Goal: Find specific page/section: Find specific page/section

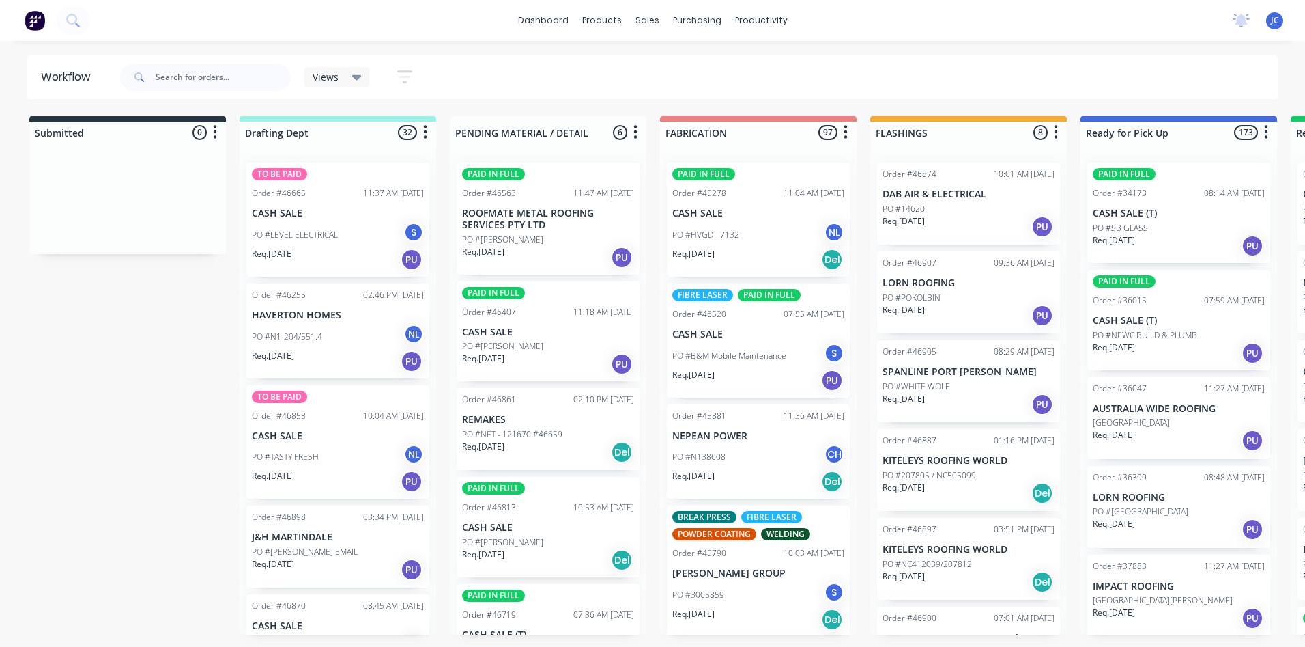
click at [357, 78] on icon at bounding box center [357, 77] width 10 height 5
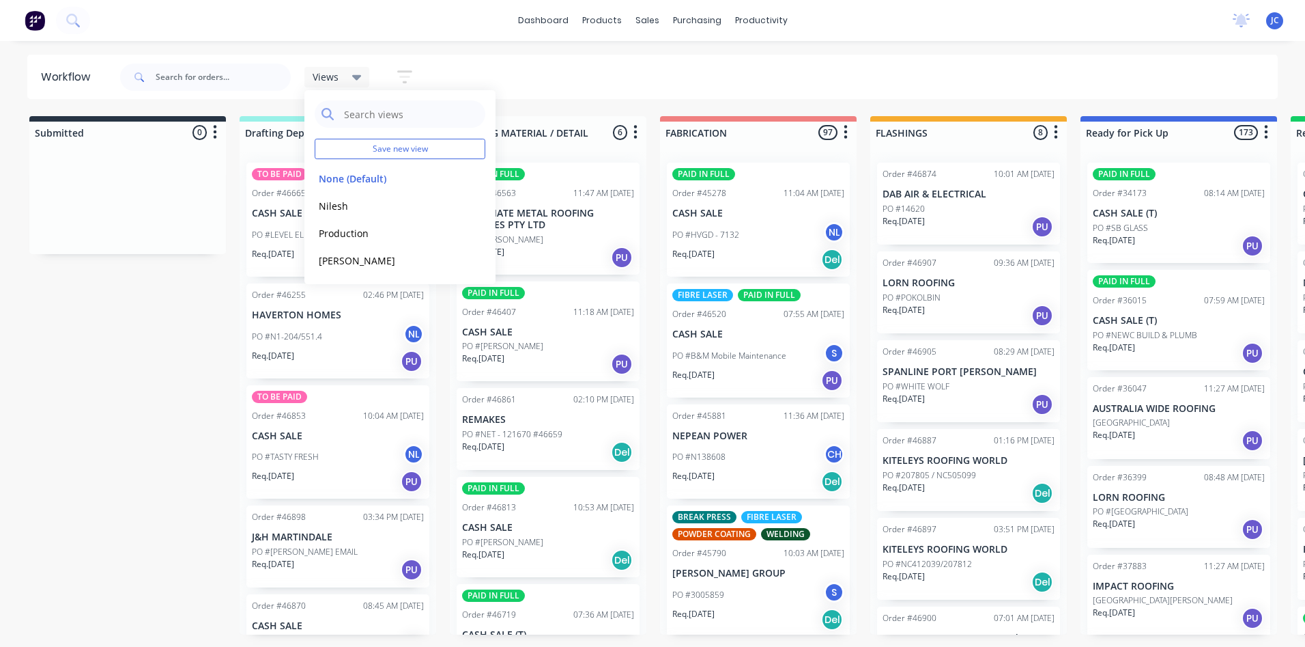
click at [352, 75] on icon at bounding box center [357, 77] width 10 height 15
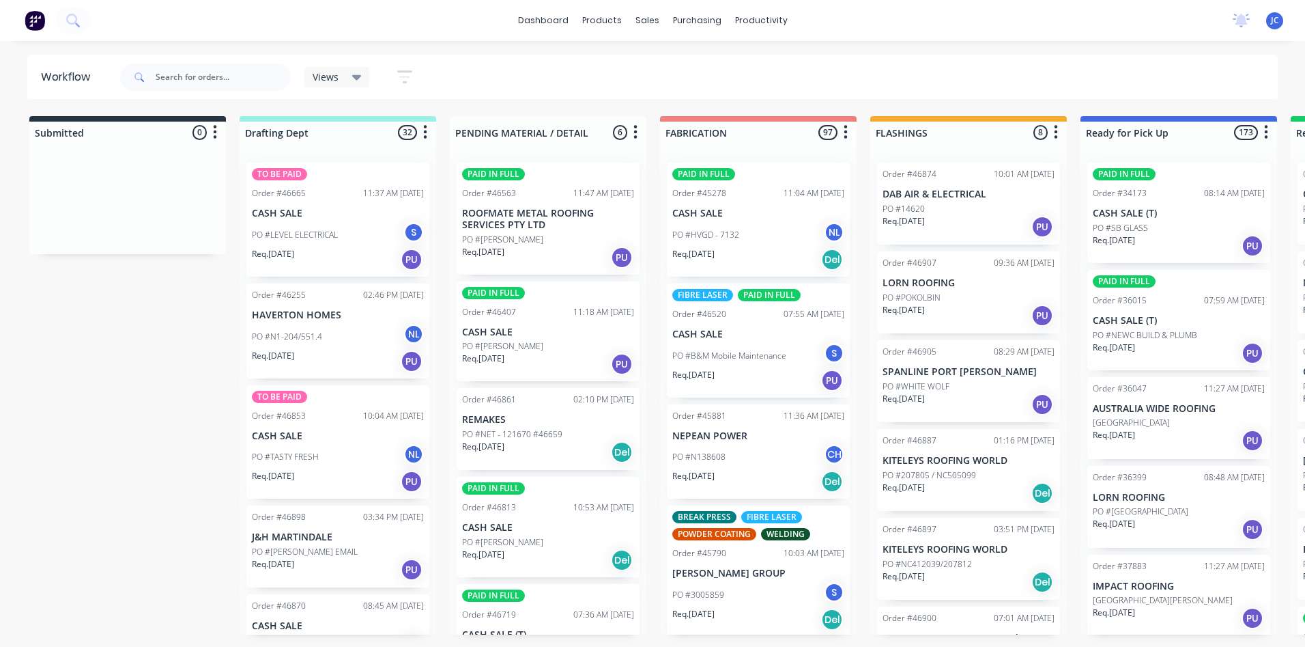
click at [405, 72] on icon "button" at bounding box center [404, 76] width 15 height 13
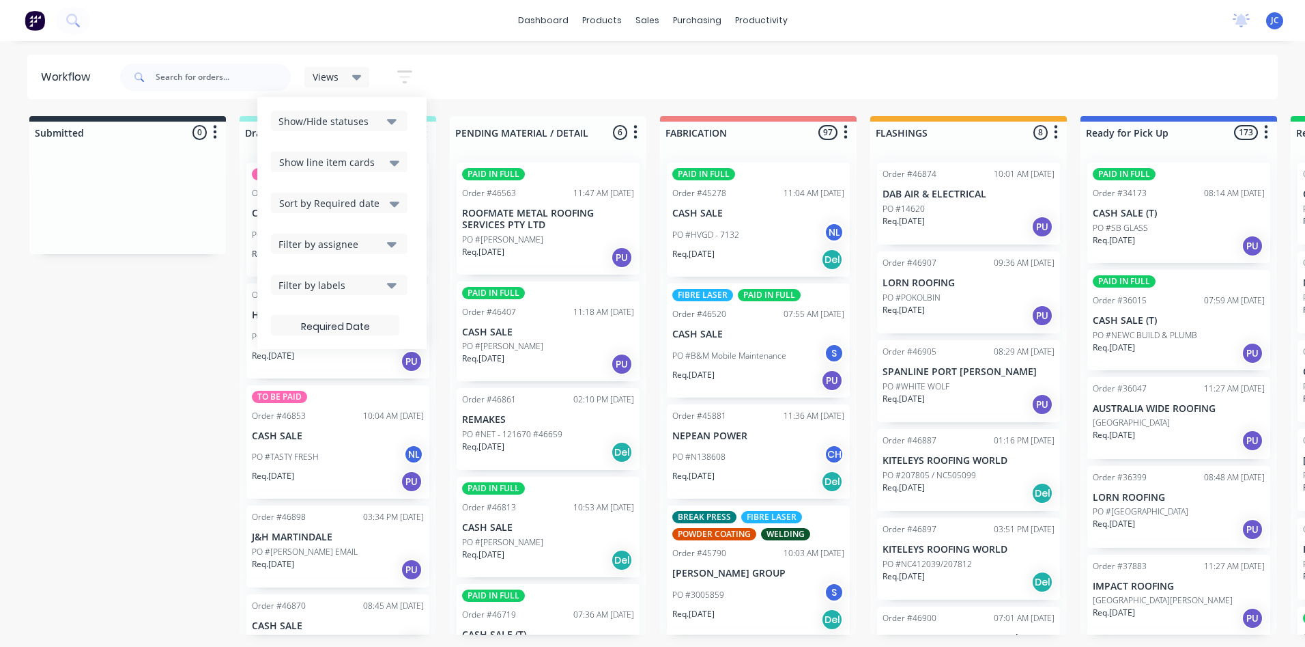
click at [386, 276] on button "Filter by labels" at bounding box center [339, 284] width 137 height 20
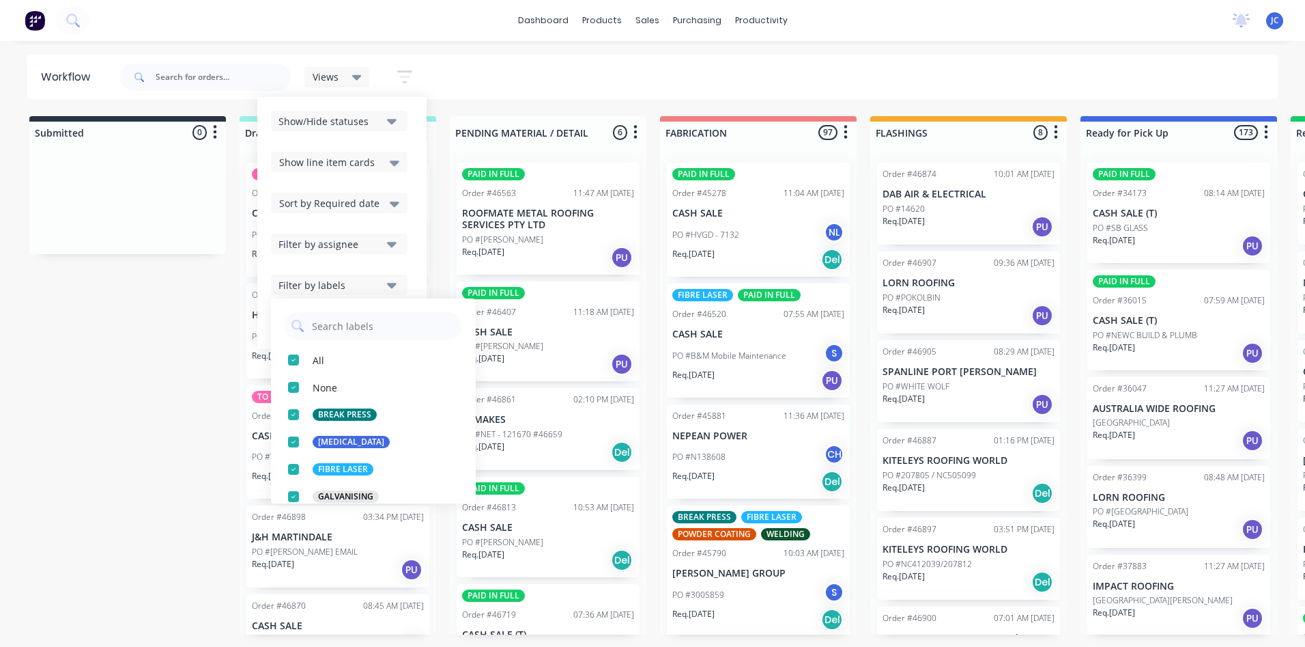
click at [386, 276] on button "Filter by labels" at bounding box center [339, 284] width 137 height 20
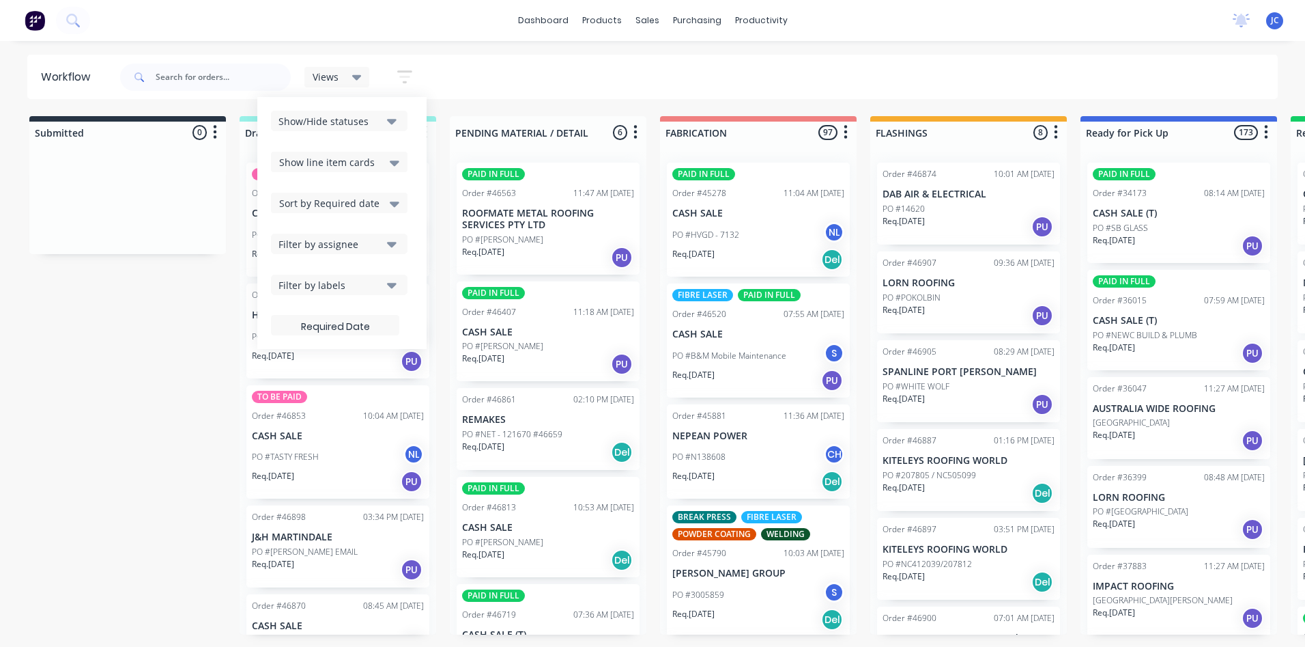
click at [389, 240] on icon "button" at bounding box center [392, 243] width 10 height 15
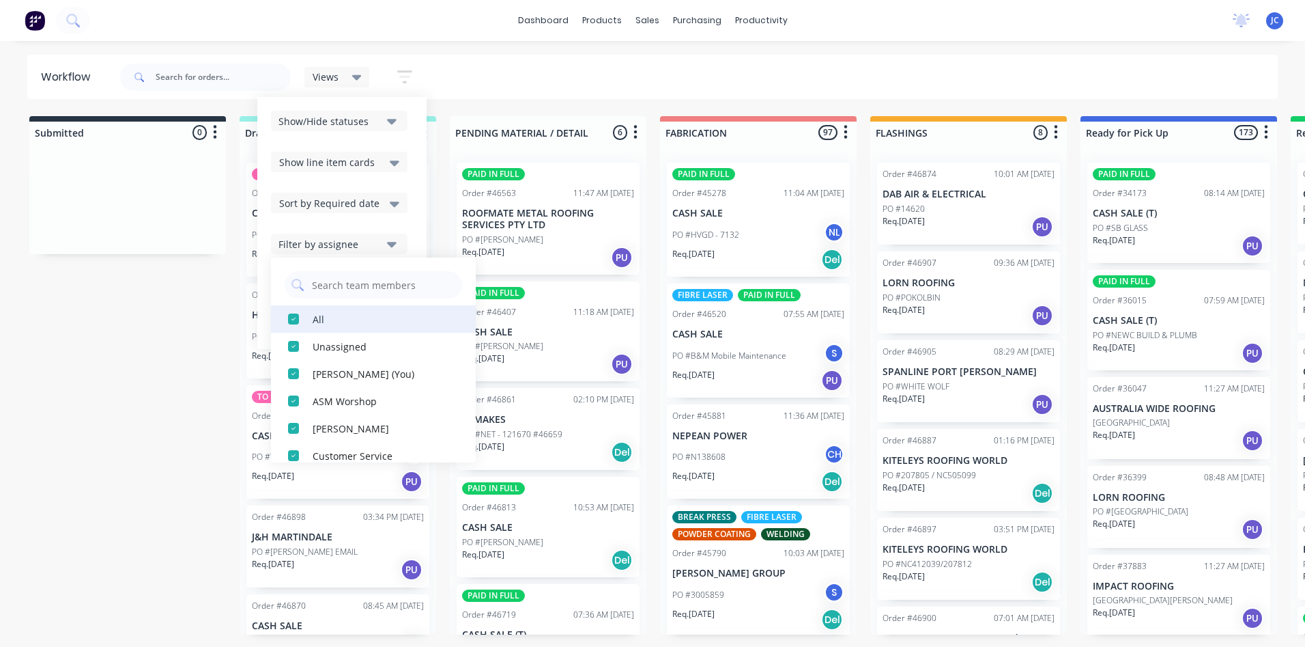
click at [296, 316] on div "button" at bounding box center [293, 318] width 27 height 27
click at [295, 324] on div "button" at bounding box center [293, 318] width 27 height 27
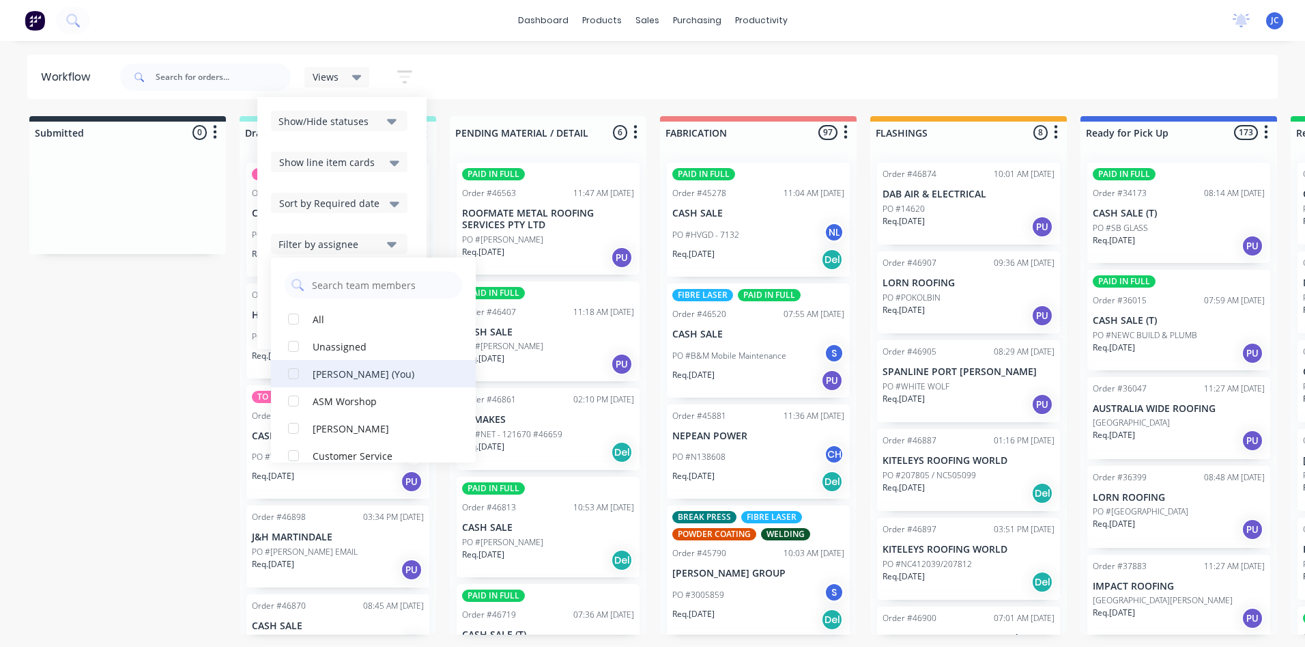
click at [294, 370] on div "button" at bounding box center [293, 373] width 27 height 27
click at [356, 72] on icon at bounding box center [357, 77] width 10 height 15
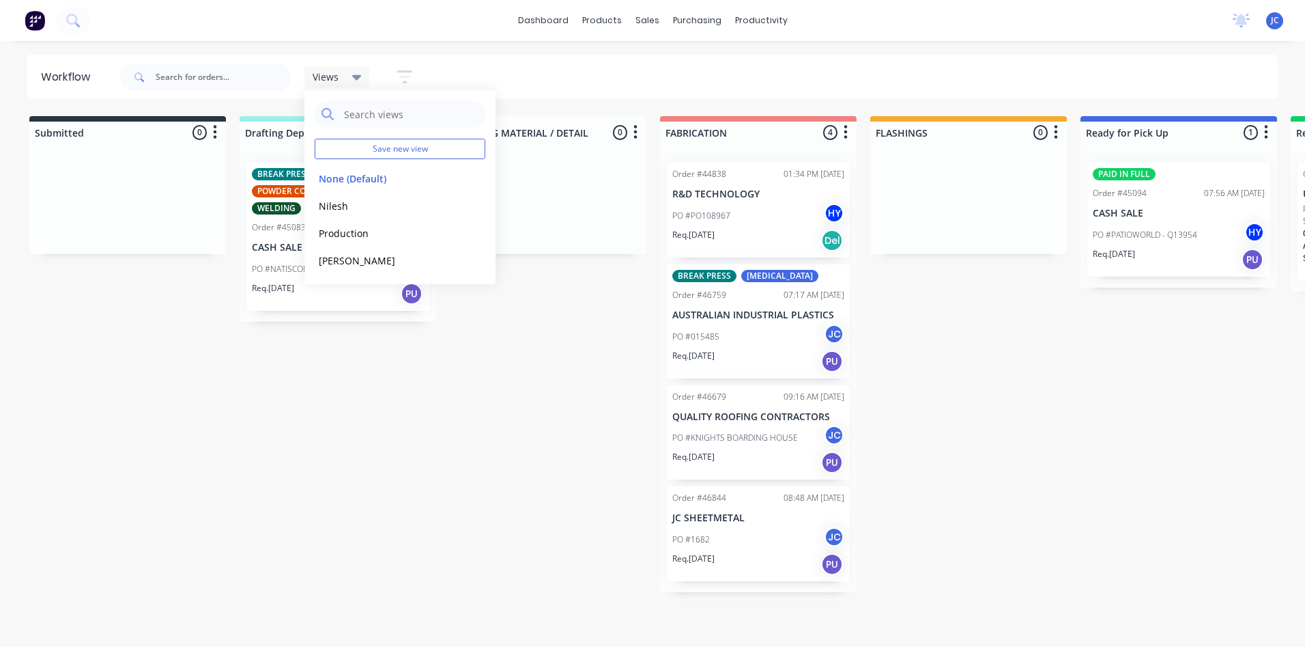
click at [495, 80] on div "Views Save new view None (Default) edit [PERSON_NAME] edit Production edit Stua…" at bounding box center [697, 77] width 1161 height 41
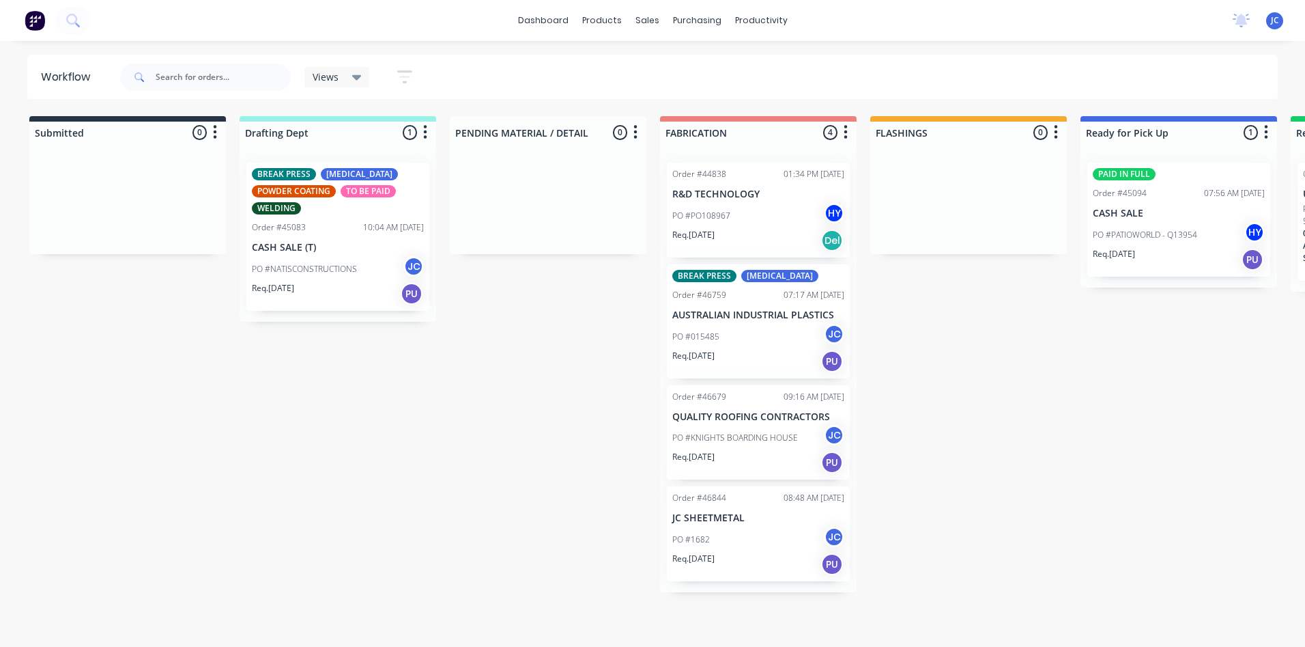
click at [361, 75] on icon at bounding box center [357, 77] width 10 height 15
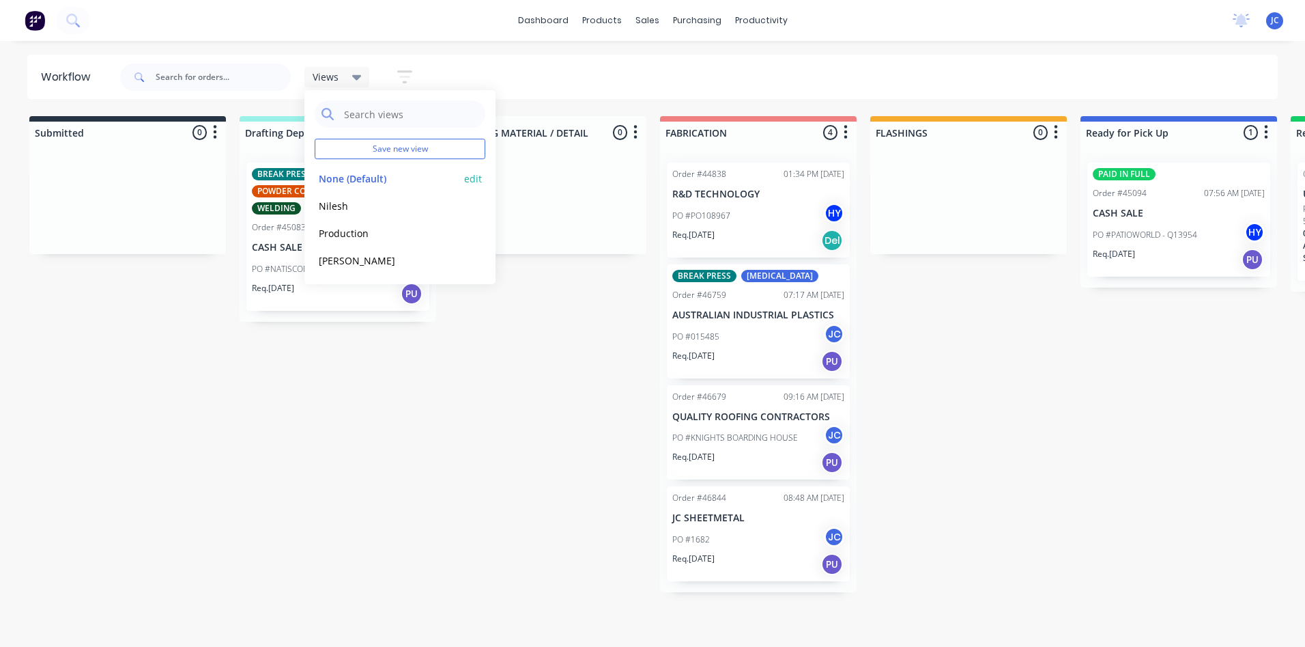
click at [328, 177] on button "None (Default)" at bounding box center [387, 179] width 145 height 16
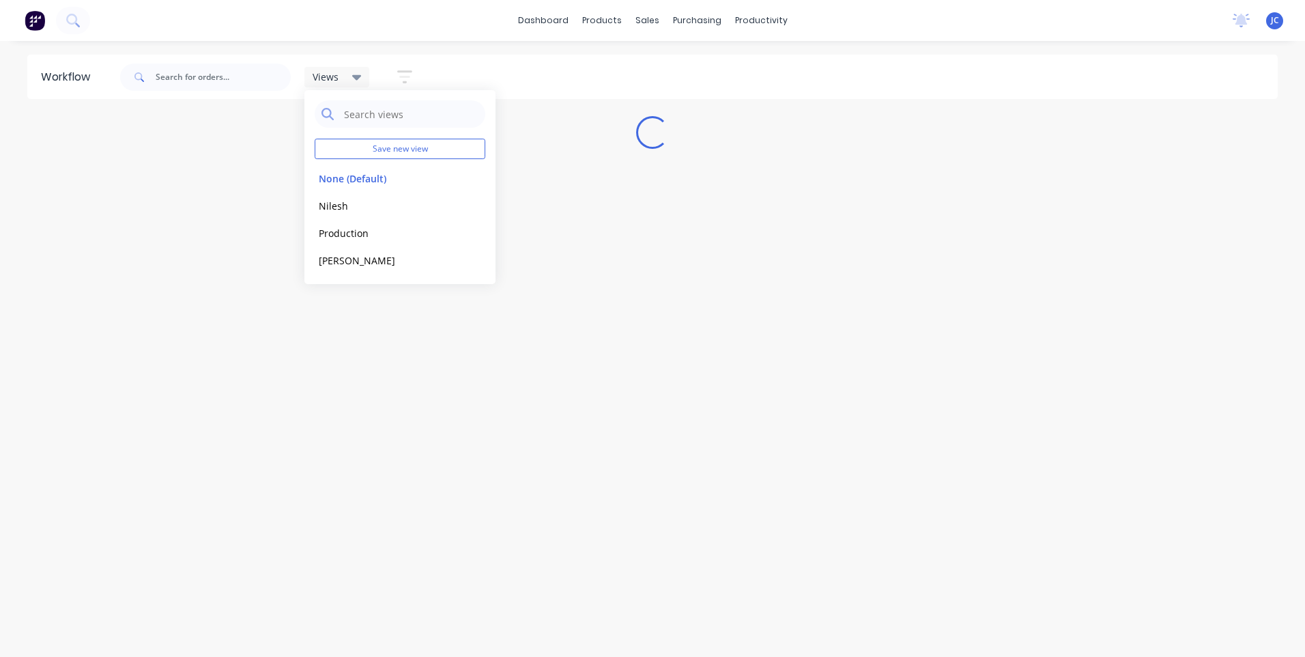
click at [356, 76] on icon at bounding box center [357, 77] width 10 height 5
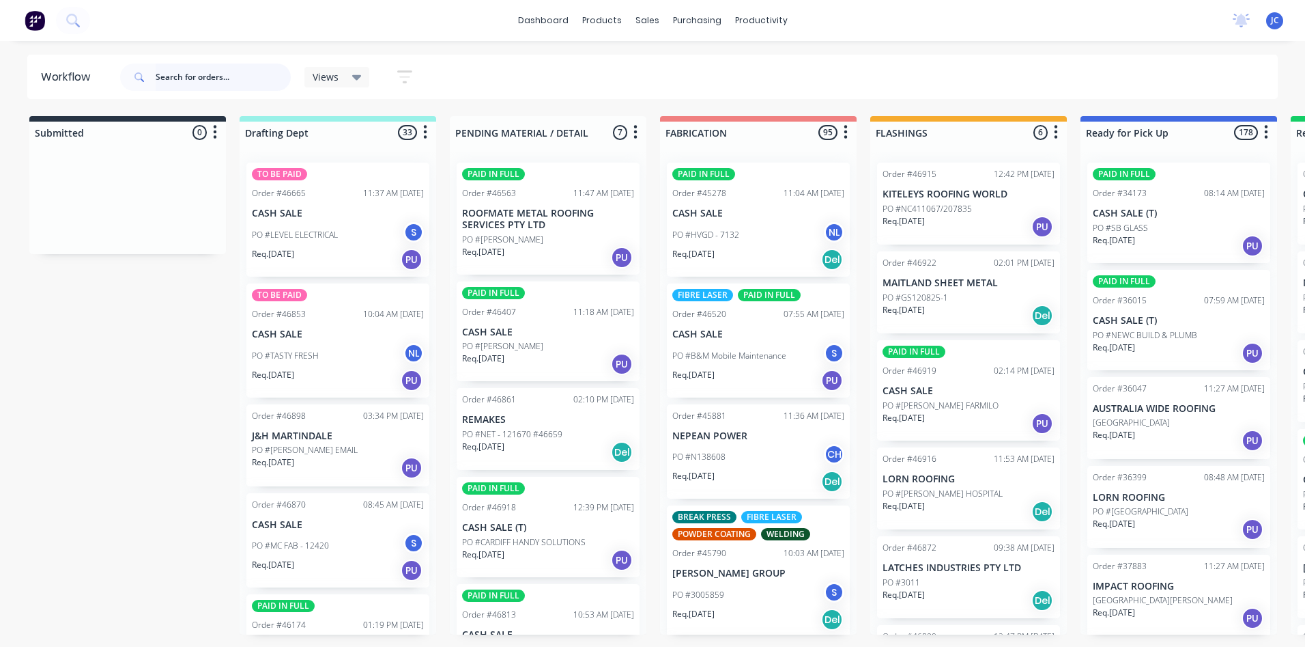
click at [195, 81] on input "text" at bounding box center [223, 76] width 135 height 27
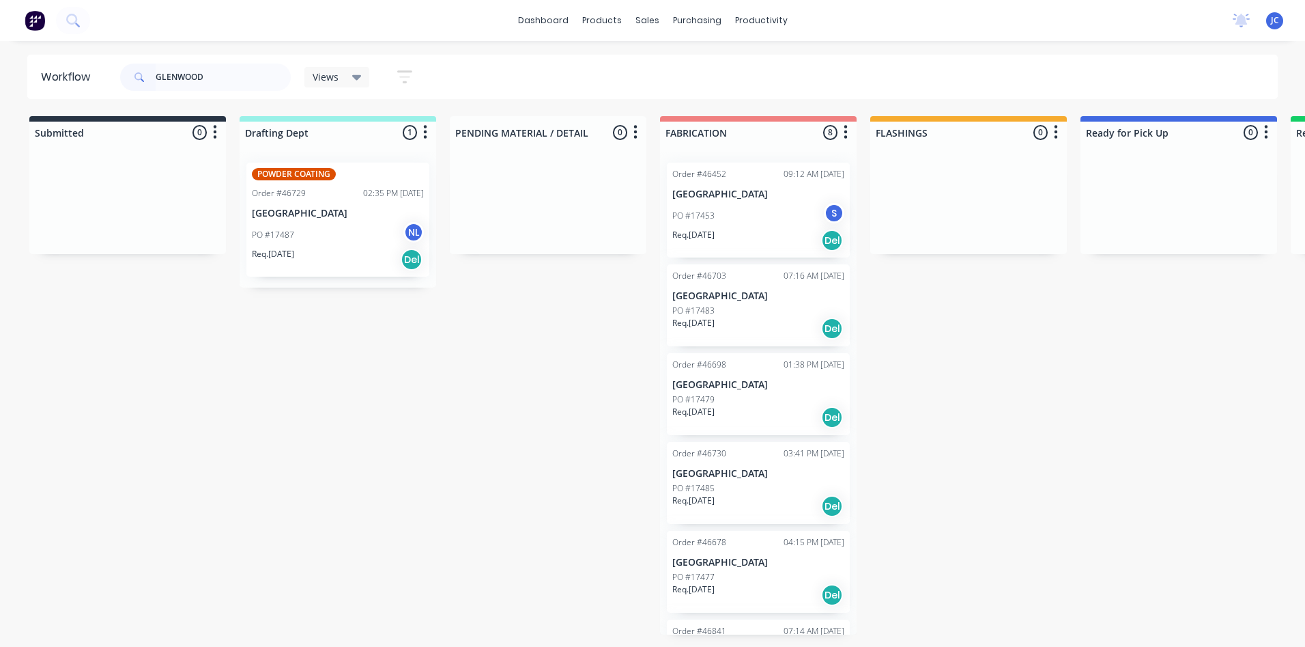
click at [336, 212] on p "[GEOGRAPHIC_DATA]" at bounding box center [338, 214] width 172 height 12
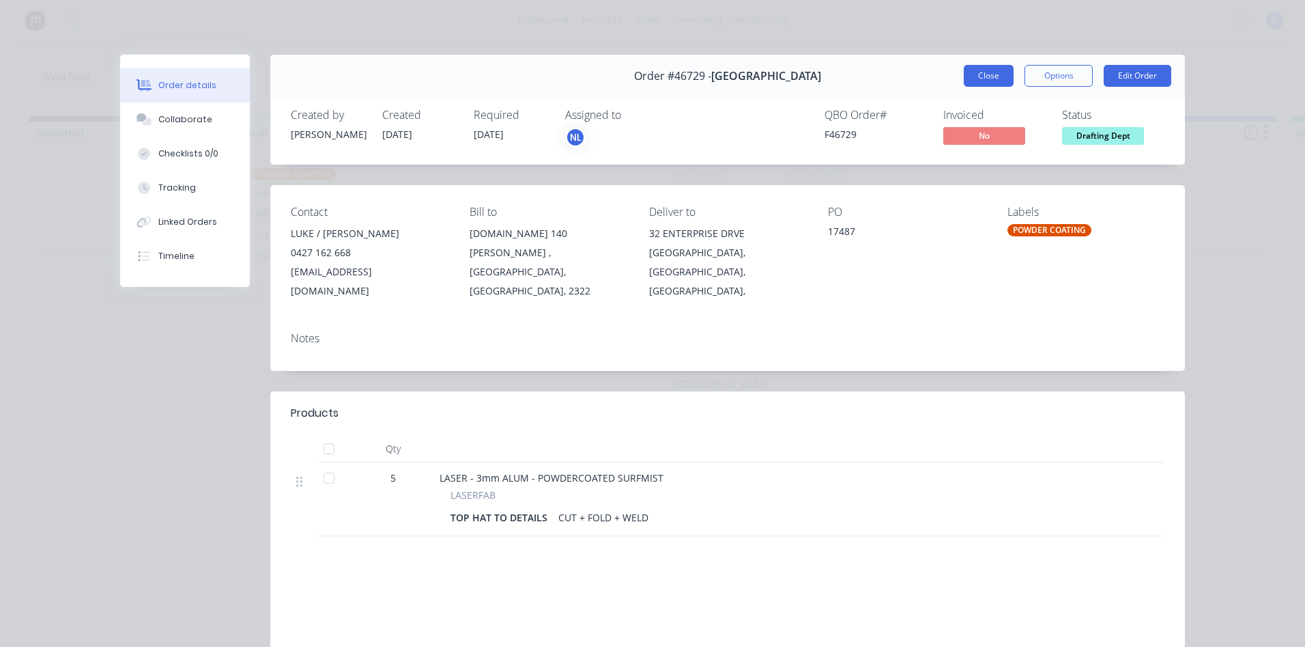
click at [989, 76] on button "Close" at bounding box center [989, 76] width 50 height 22
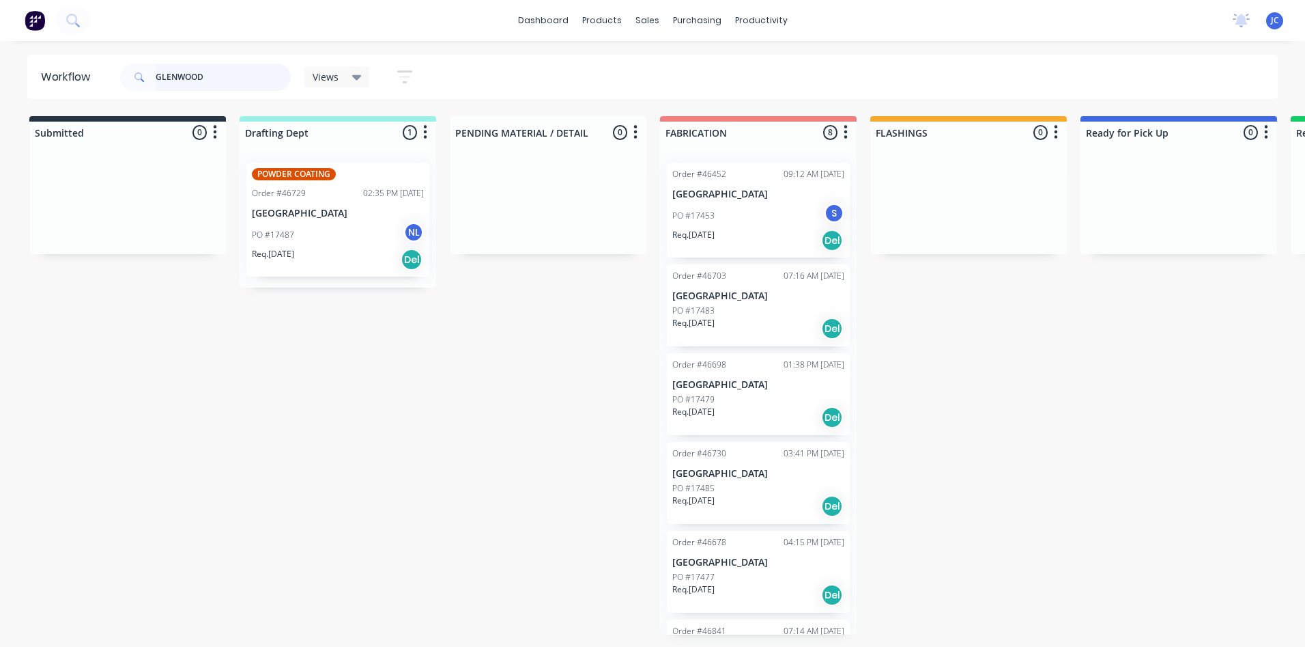
drag, startPoint x: 218, startPoint y: 84, endPoint x: 124, endPoint y: 82, distance: 94.9
click at [124, 82] on div "GLENWOOD" at bounding box center [205, 76] width 171 height 27
type input "46840"
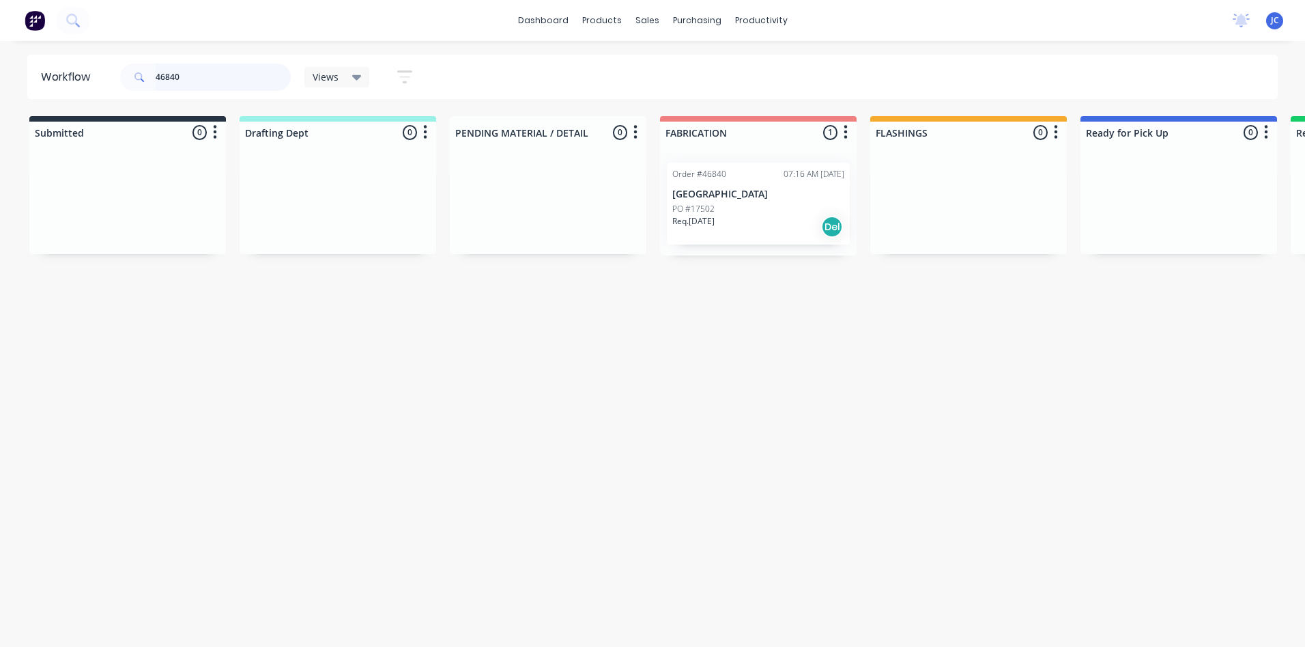
drag, startPoint x: 198, startPoint y: 75, endPoint x: 152, endPoint y: 84, distance: 47.3
click at [152, 84] on div "46840" at bounding box center [205, 76] width 171 height 27
